Goal: Task Accomplishment & Management: Complete application form

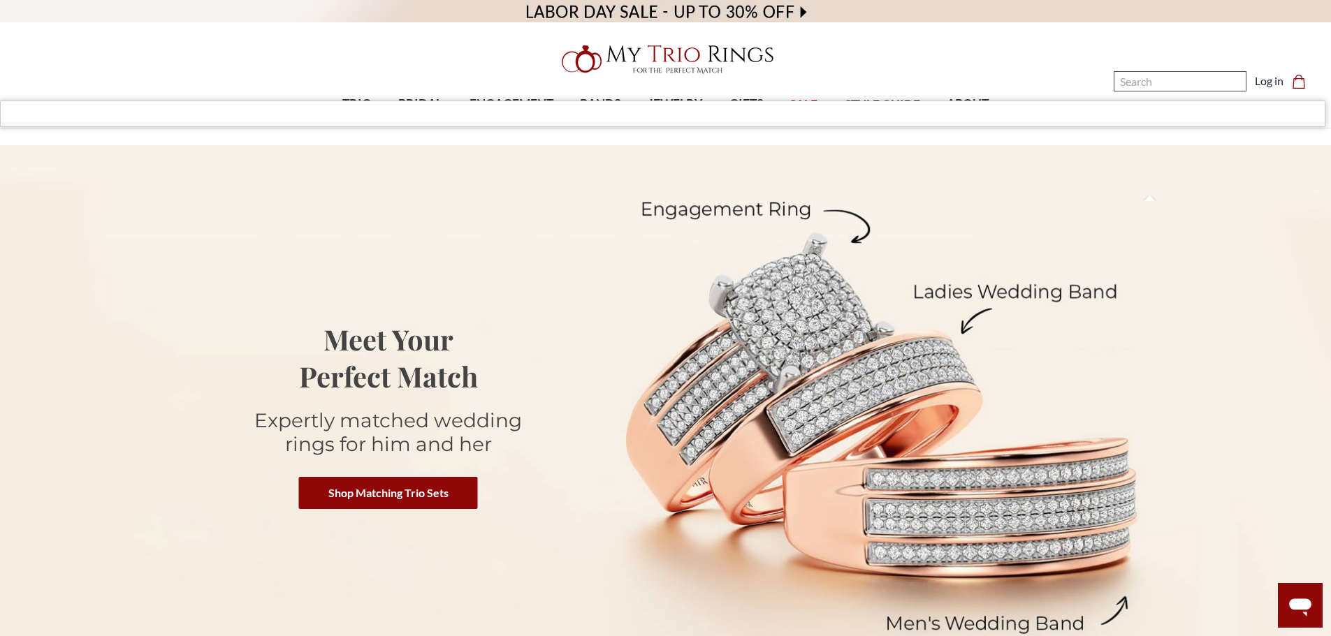
click at [1169, 87] on input "Search" at bounding box center [1179, 81] width 133 height 20
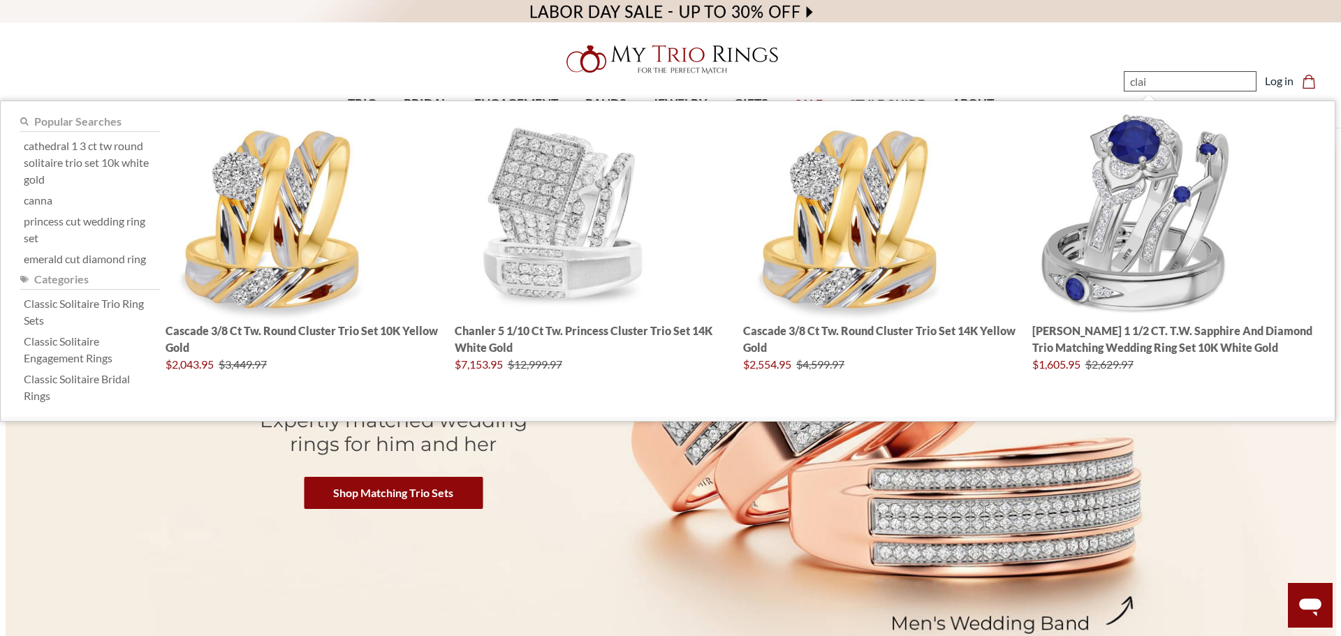
type input "claim"
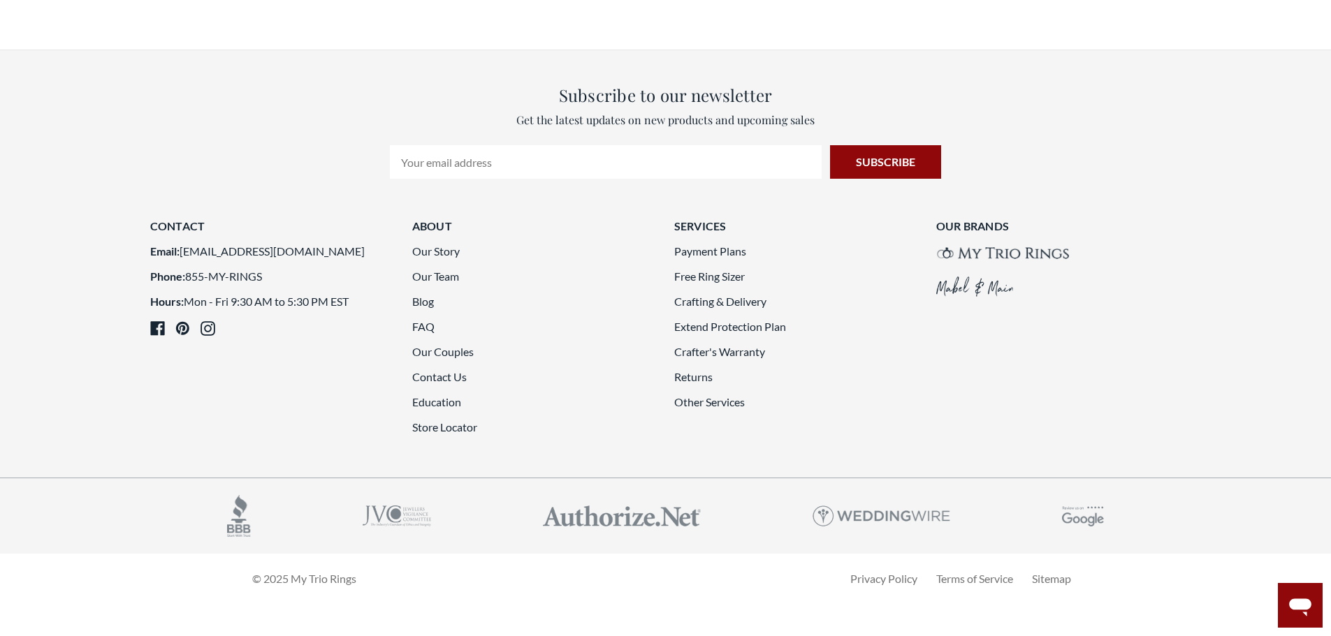
scroll to position [3752, 0]
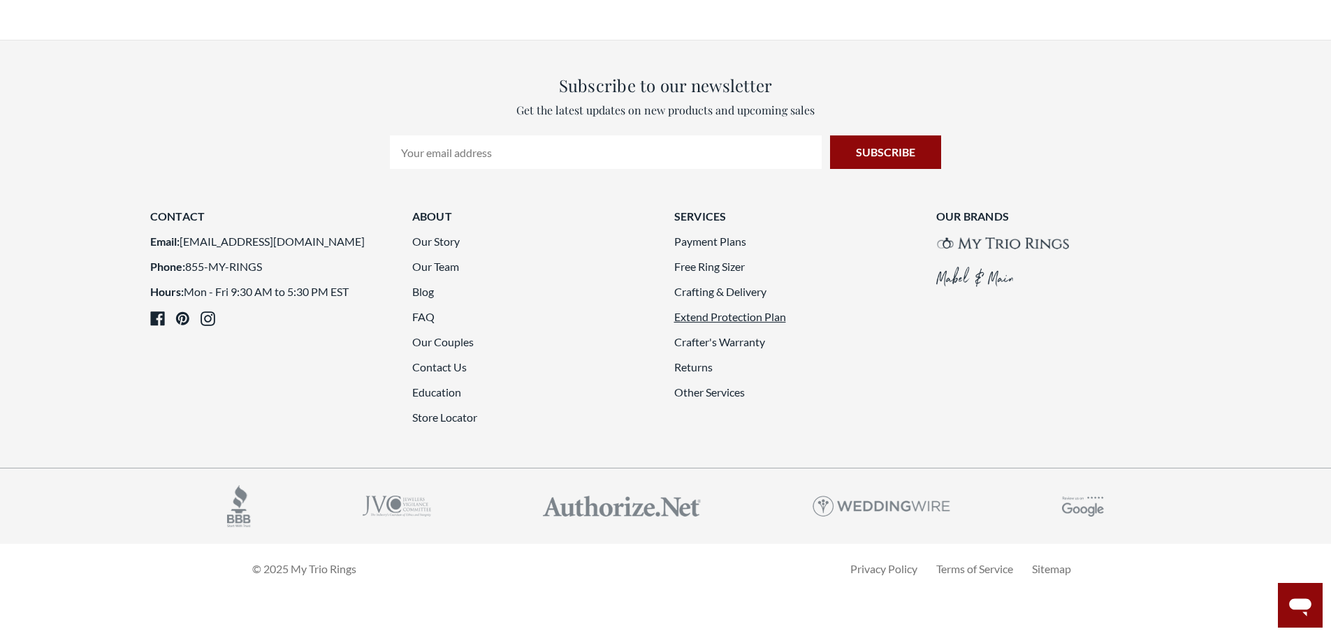
click at [738, 314] on link "Extend Protection Plan" at bounding box center [730, 316] width 112 height 13
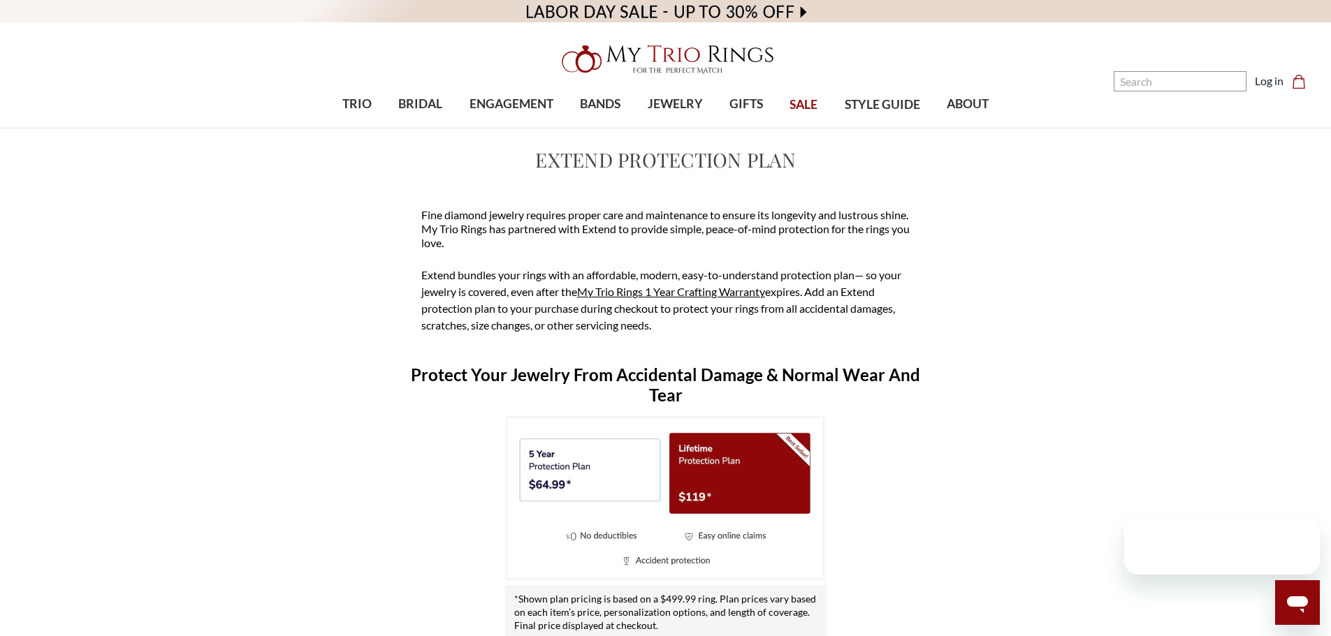
click at [747, 474] on img at bounding box center [665, 499] width 321 height 166
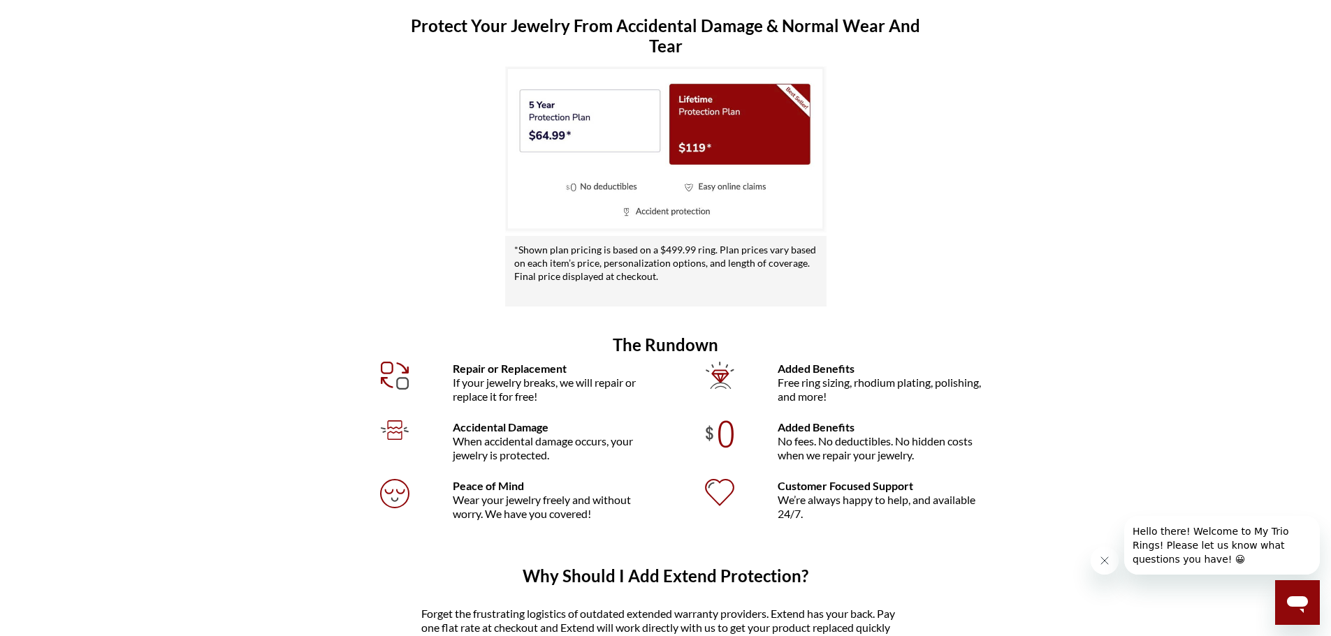
click at [693, 211] on img at bounding box center [665, 149] width 321 height 166
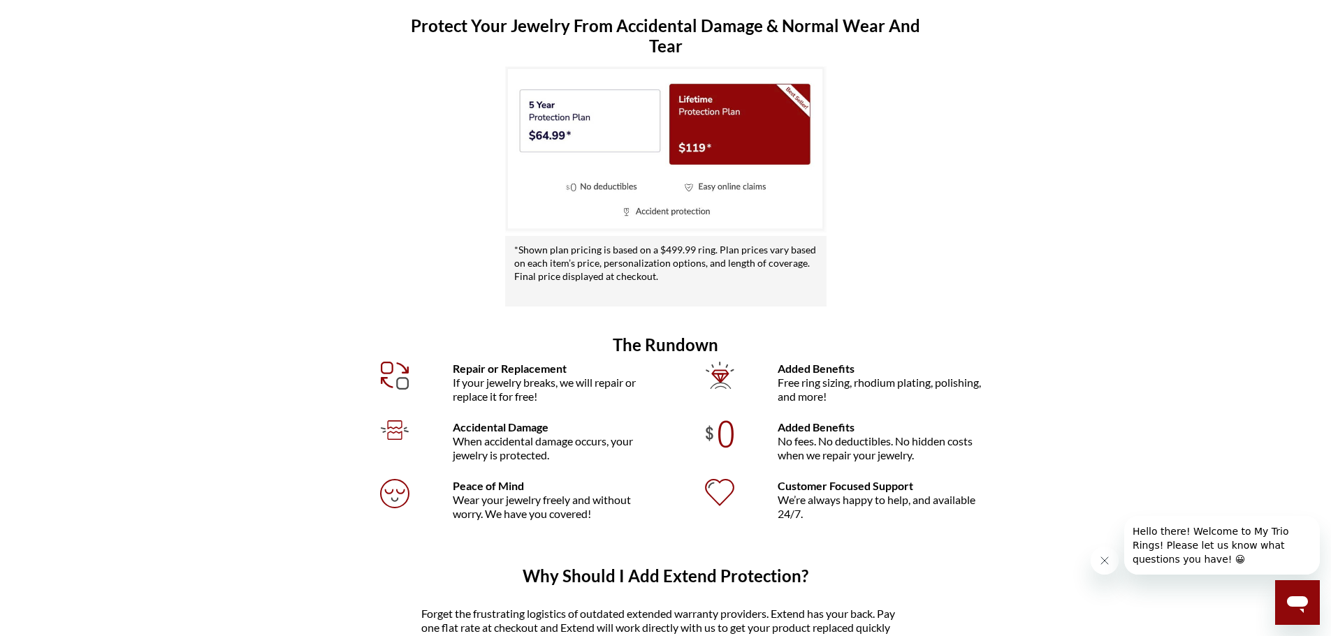
click at [693, 211] on img at bounding box center [665, 149] width 321 height 166
select select "US"
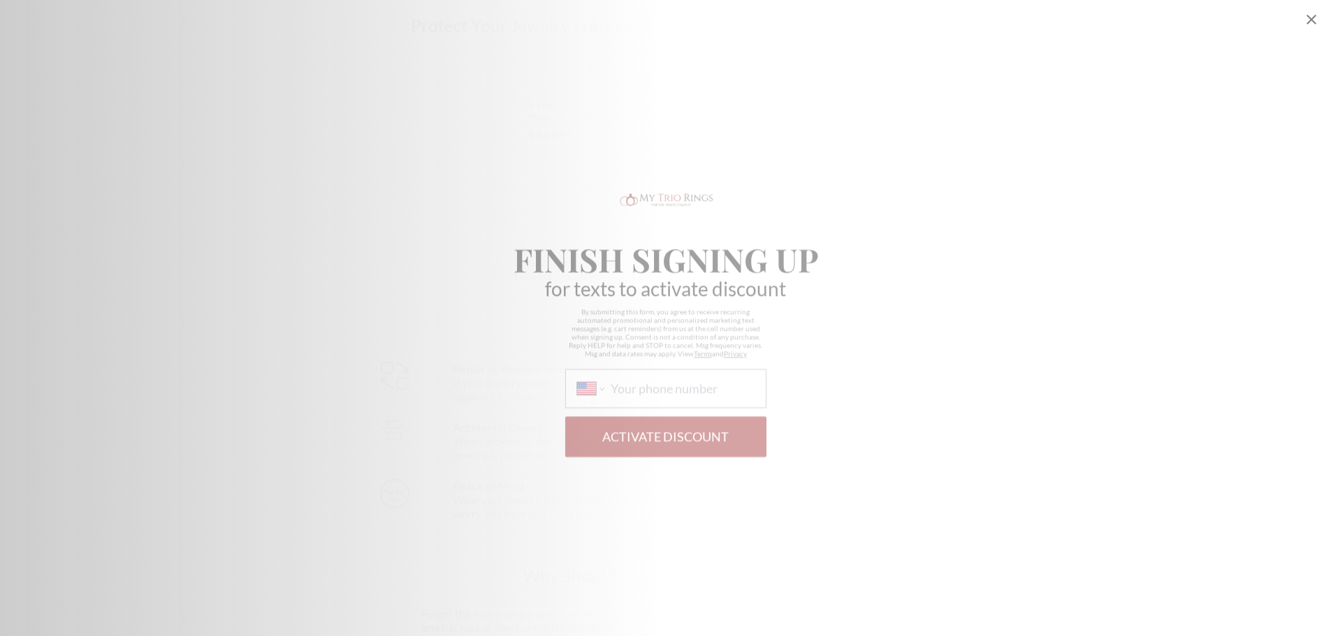
click at [1310, 17] on icon "Close popup" at bounding box center [1311, 19] width 17 height 17
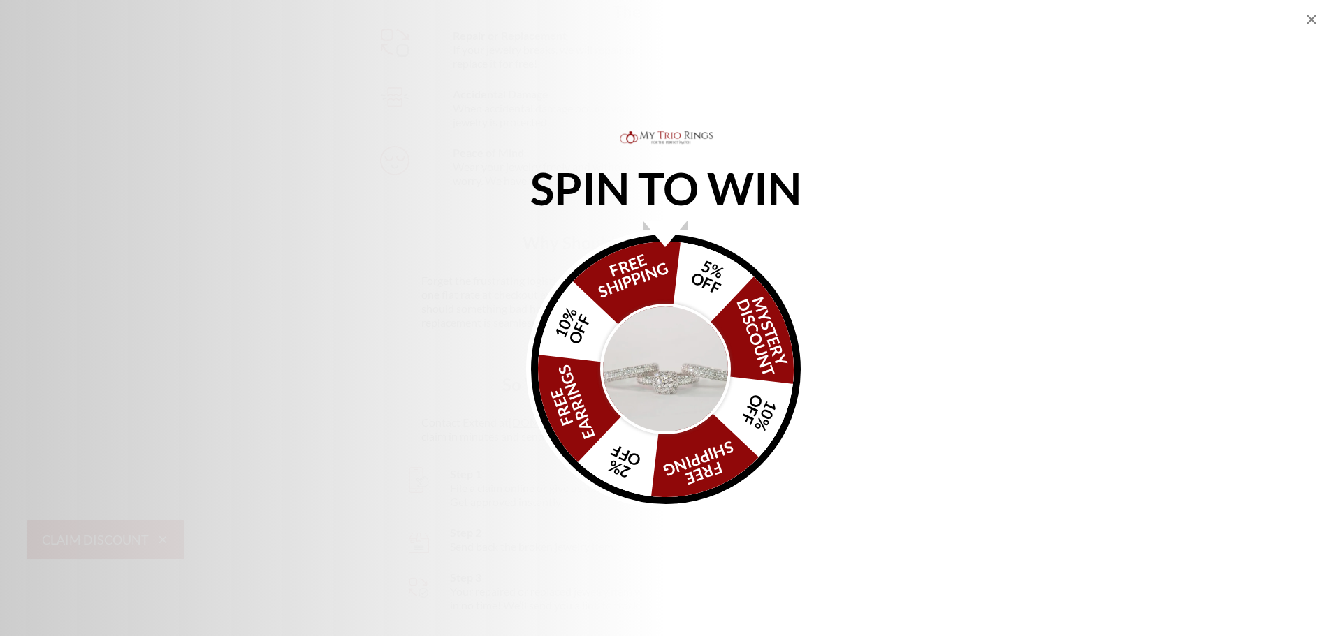
scroll to position [838, 0]
click at [1056, 300] on div "SPIN TO WIN FREE SHIPPING 5% OFF Mystery Discount 10% OFF FREE SHIPPING 2% OFF …" at bounding box center [665, 318] width 1331 height 381
click at [1122, 339] on div "SPIN TO WIN FREE SHIPPING 5% OFF Mystery Discount 10% OFF FREE SHIPPING 2% OFF …" at bounding box center [665, 318] width 1331 height 381
click at [1303, 23] on icon "Close popup" at bounding box center [1311, 19] width 17 height 17
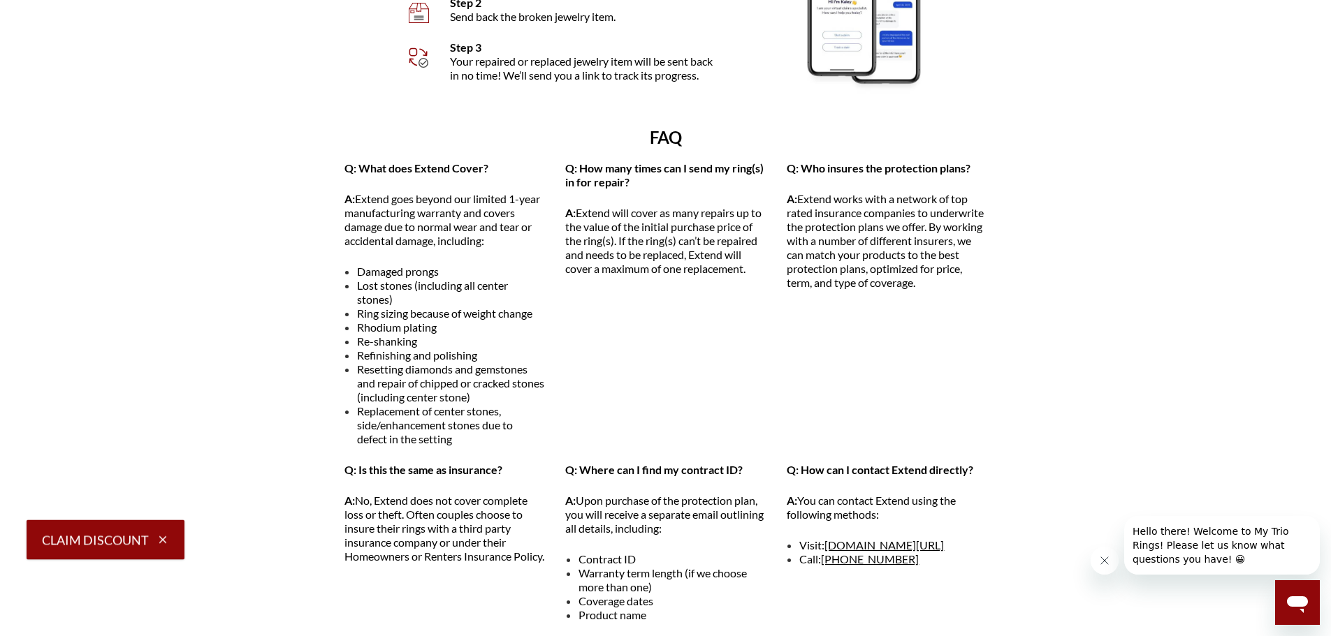
scroll to position [1257, 0]
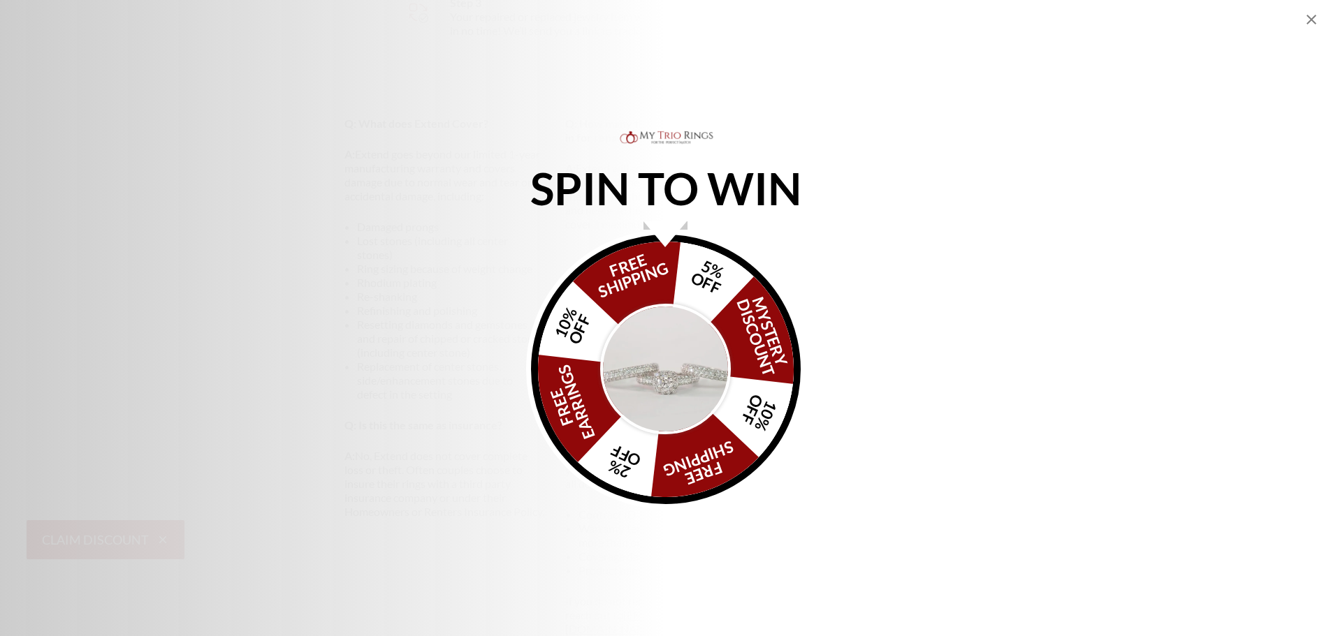
click at [1312, 22] on icon "Close popup" at bounding box center [1311, 19] width 17 height 17
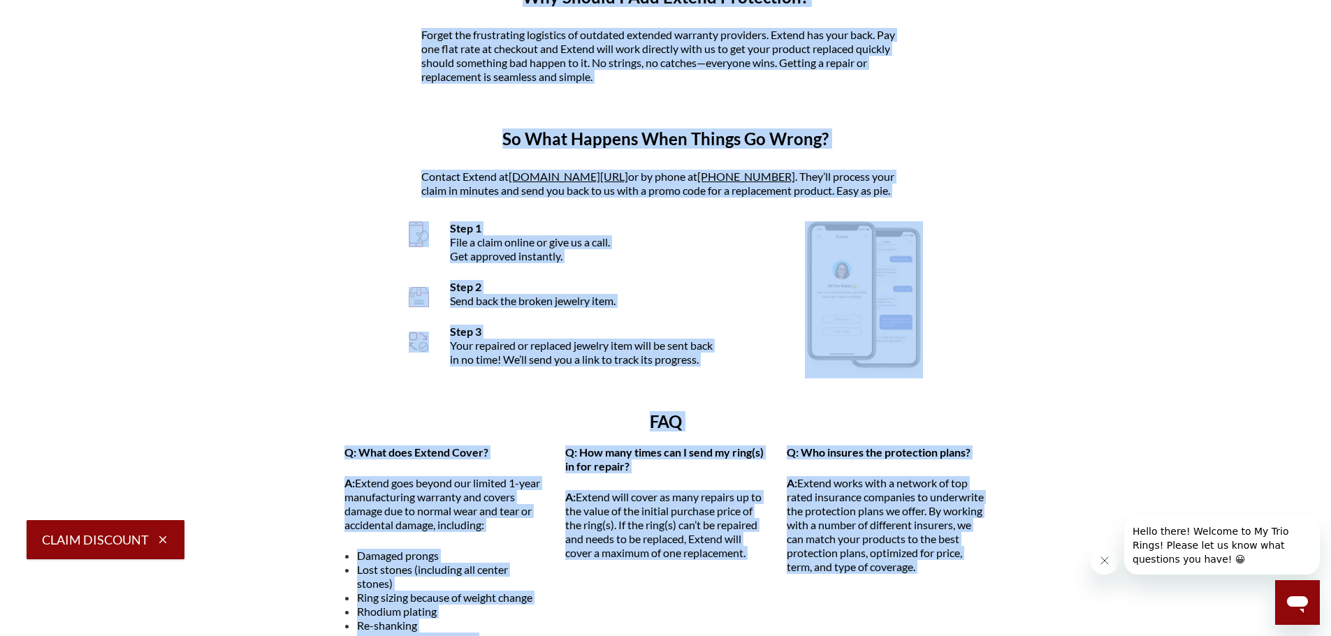
scroll to position [0, 0]
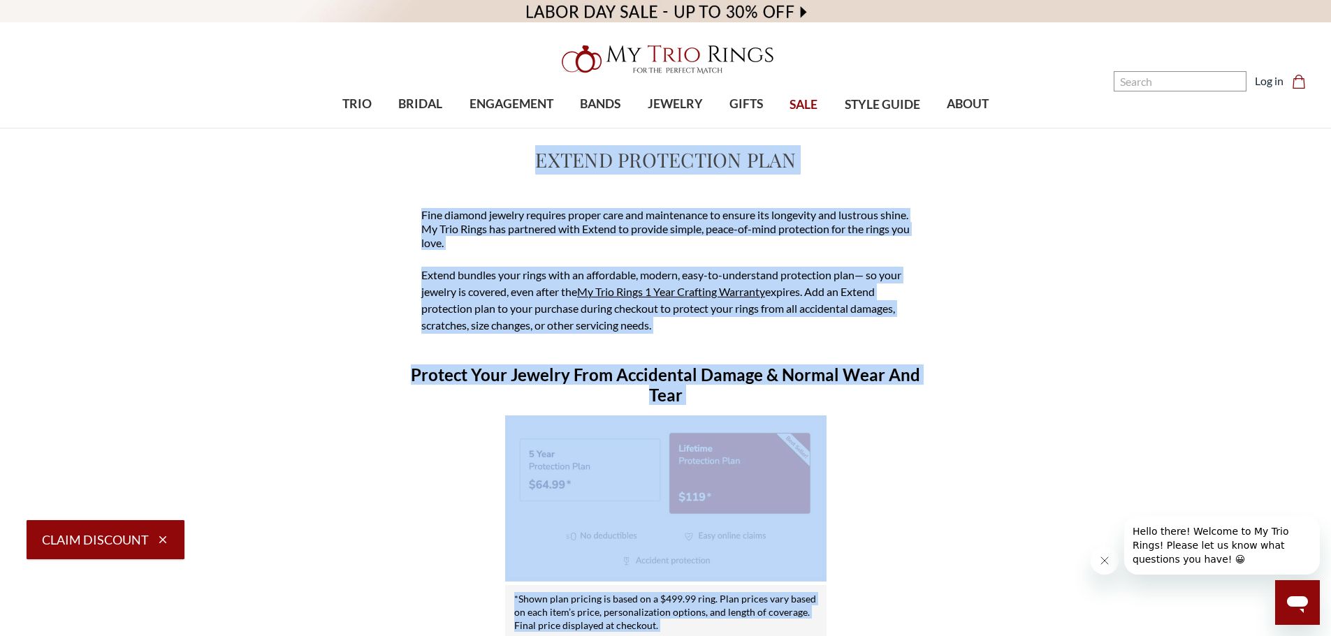
drag, startPoint x: 768, startPoint y: 618, endPoint x: 532, endPoint y: 153, distance: 521.1
copy section "Extend Protection Plan Fine diamond jewelry requires proper care and maintenanc…"
click at [796, 214] on span "Fine diamond jewelry requires proper care and maintenance to ensure its longevi…" at bounding box center [665, 228] width 488 height 41
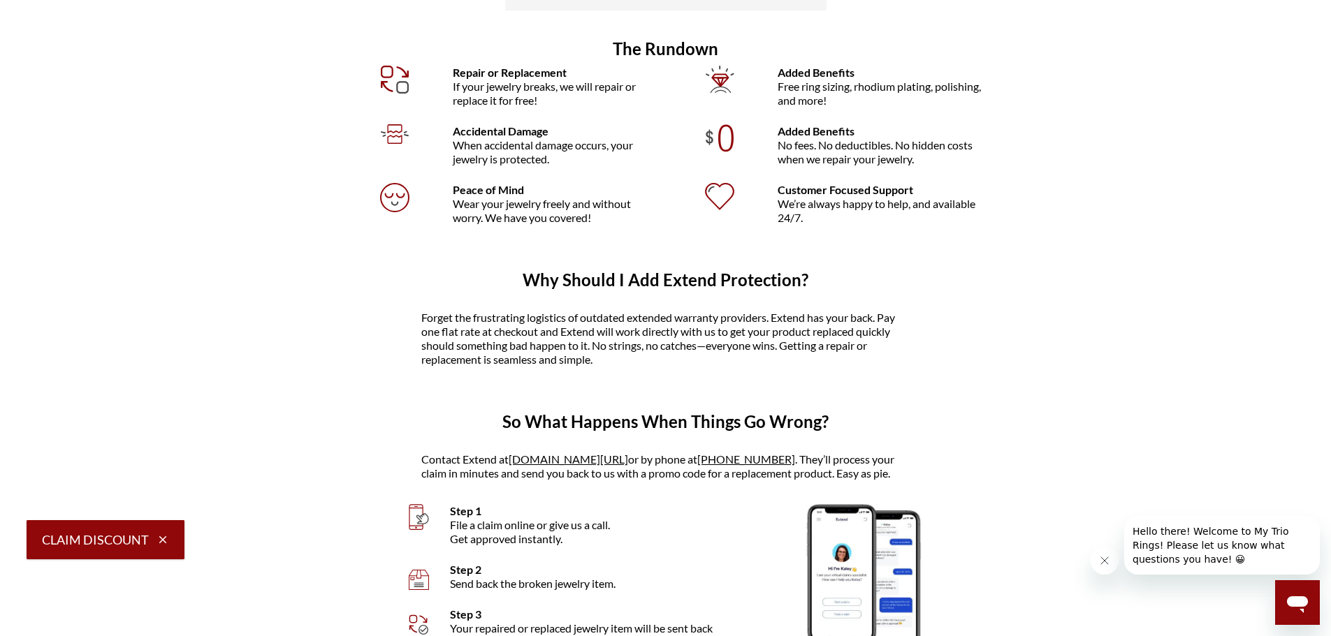
select select "US"
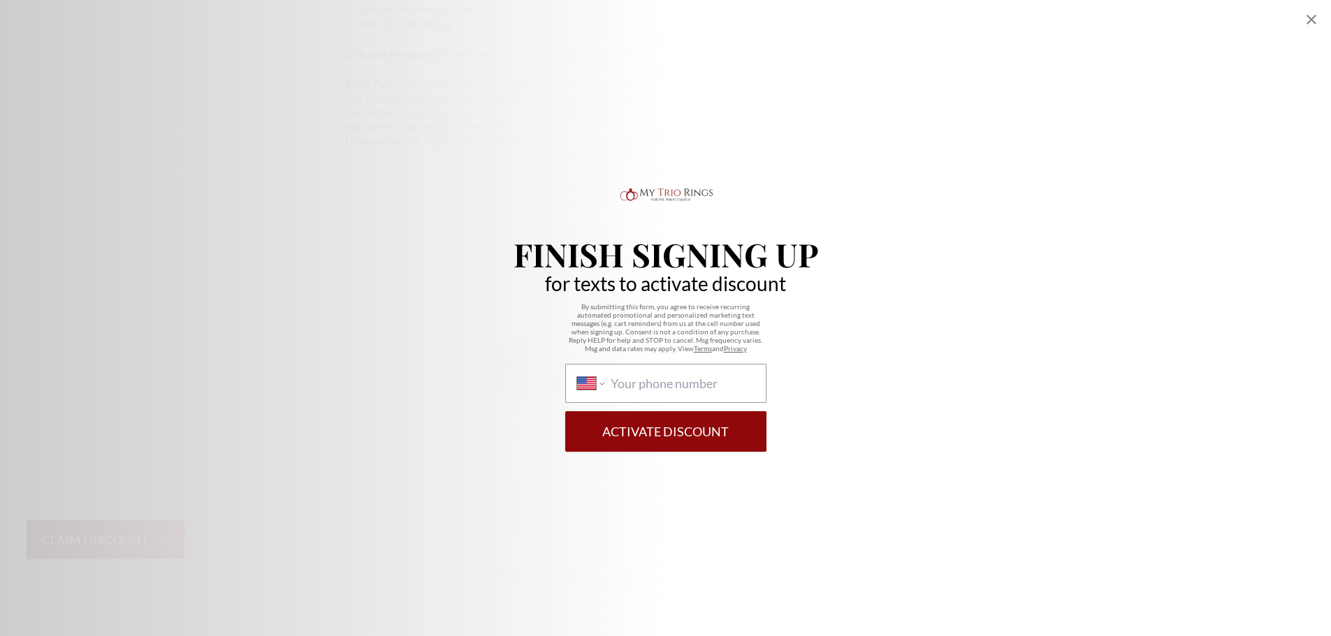
scroll to position [1397, 0]
